Goal: Navigation & Orientation: Find specific page/section

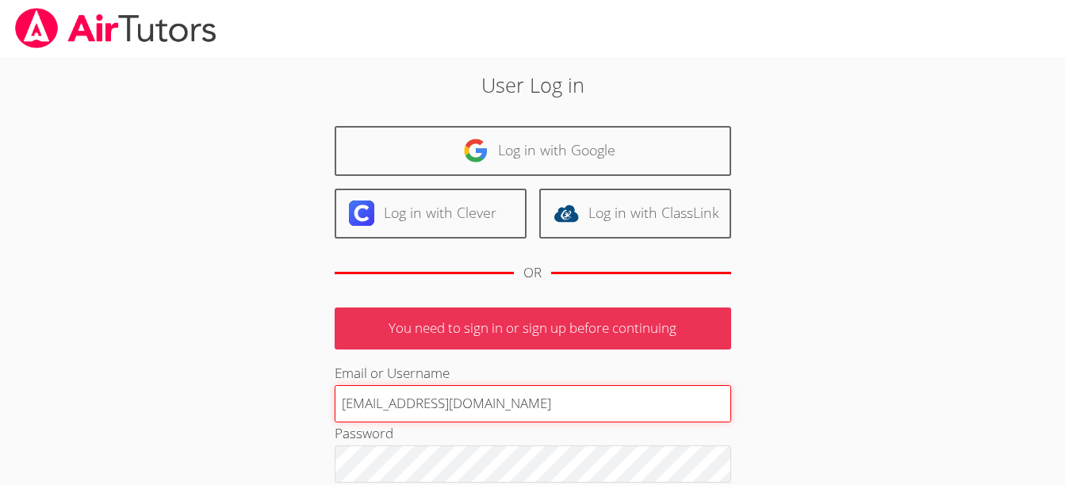
click at [421, 400] on input "[EMAIL_ADDRESS][DOMAIN_NAME]" at bounding box center [533, 404] width 397 height 38
click at [502, 392] on input "[DOMAIN_NAME]" at bounding box center [533, 404] width 397 height 38
click at [468, 404] on input "[EMAIL_ADDRESS][DOMAIN_NAME]" at bounding box center [533, 404] width 397 height 38
type input "[EMAIL_ADDRESS][DOMAIN_NAME]"
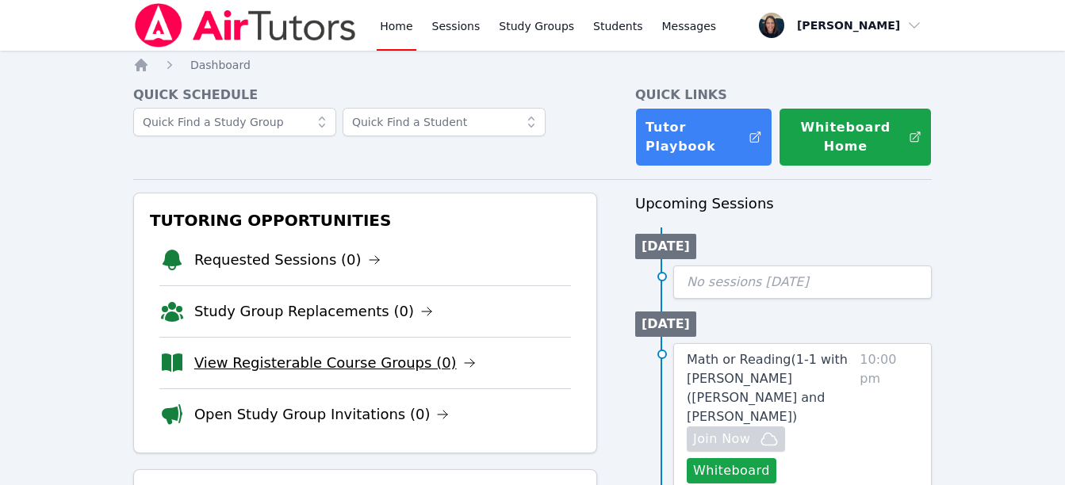
click at [274, 365] on link "View Registerable Course Groups (0)" at bounding box center [335, 363] width 282 height 22
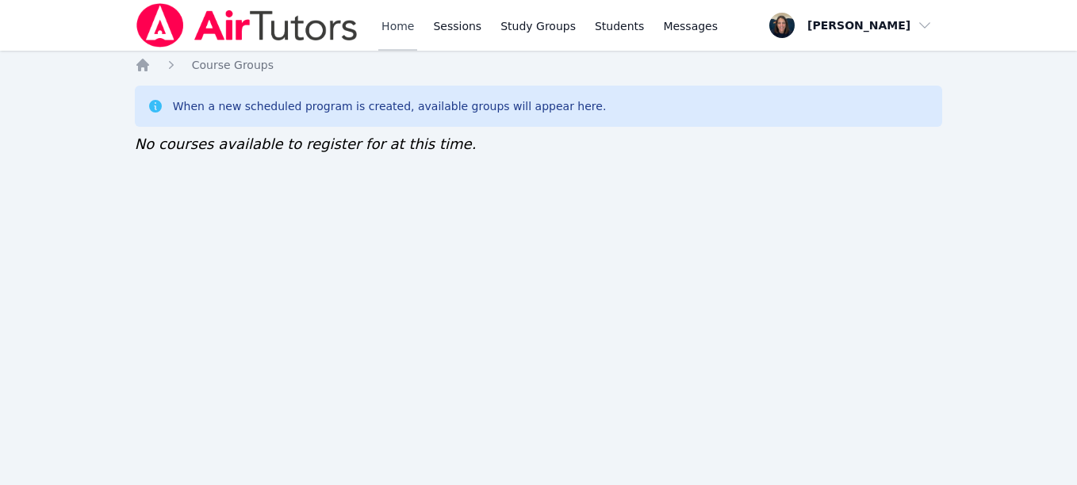
click at [396, 36] on link "Home" at bounding box center [397, 25] width 39 height 51
